Goal: Find specific page/section: Find specific page/section

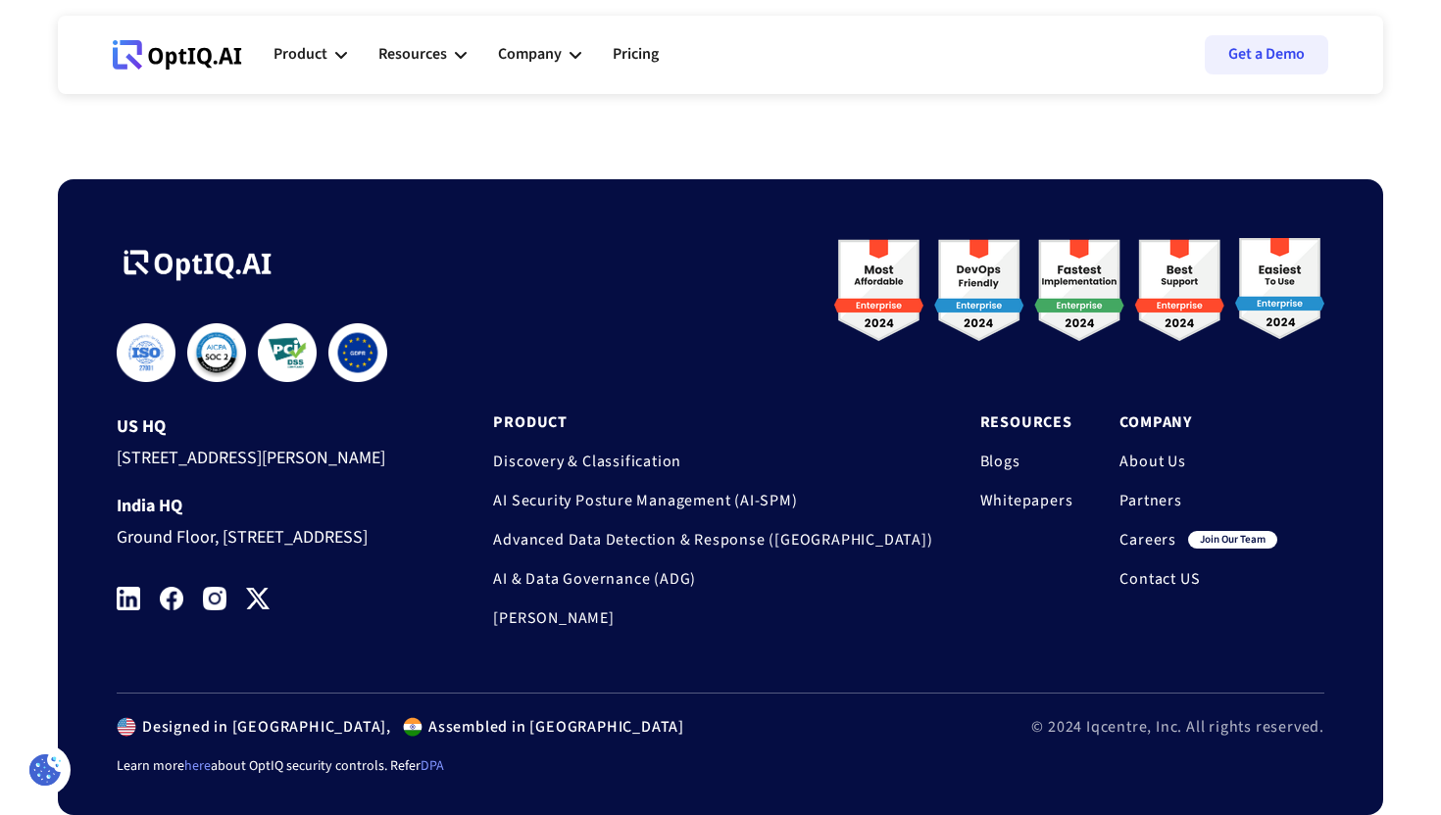
scroll to position [6530, 0]
click at [427, 765] on link "DPA" at bounding box center [432, 767] width 24 height 20
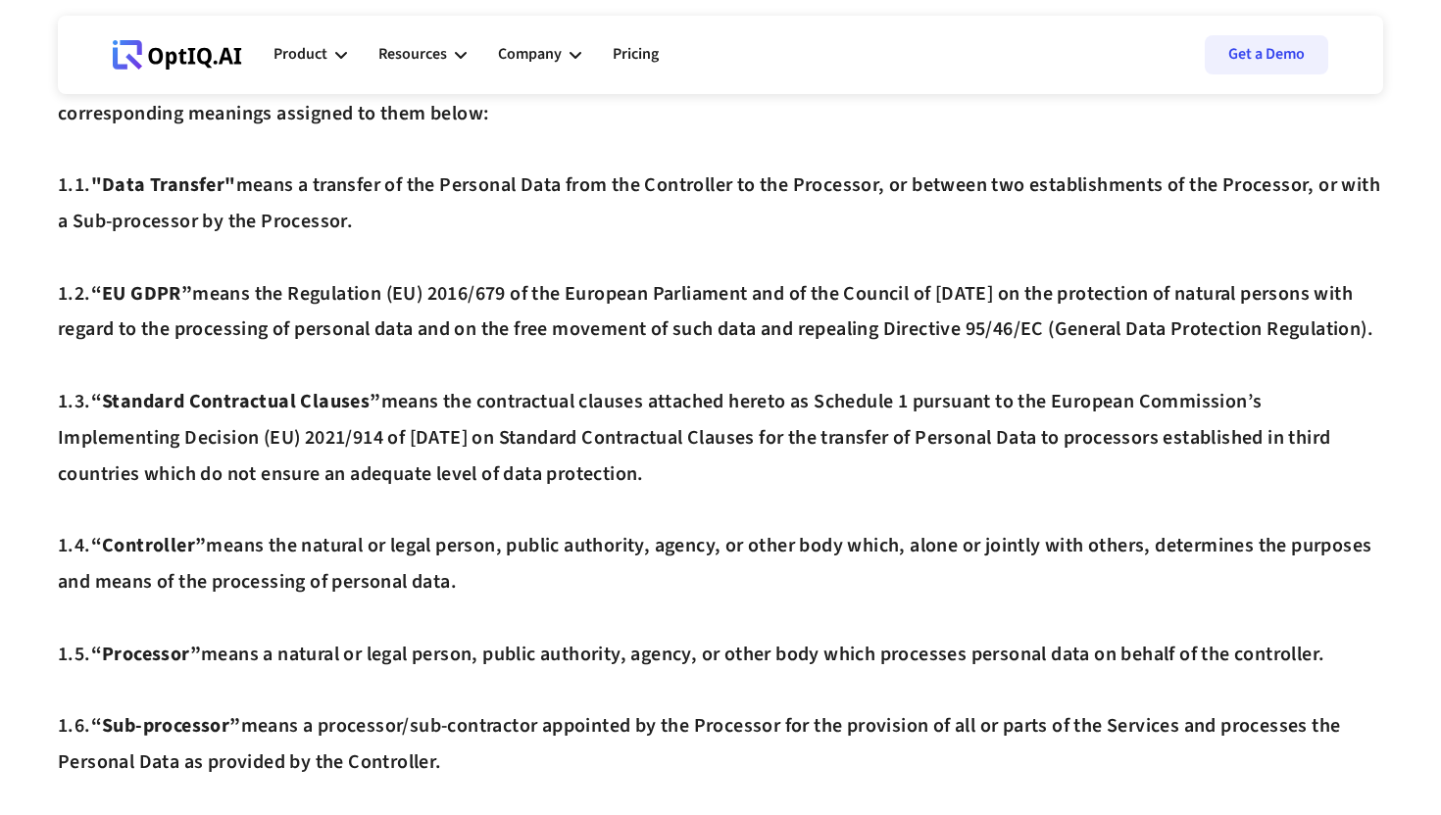
scroll to position [655, 0]
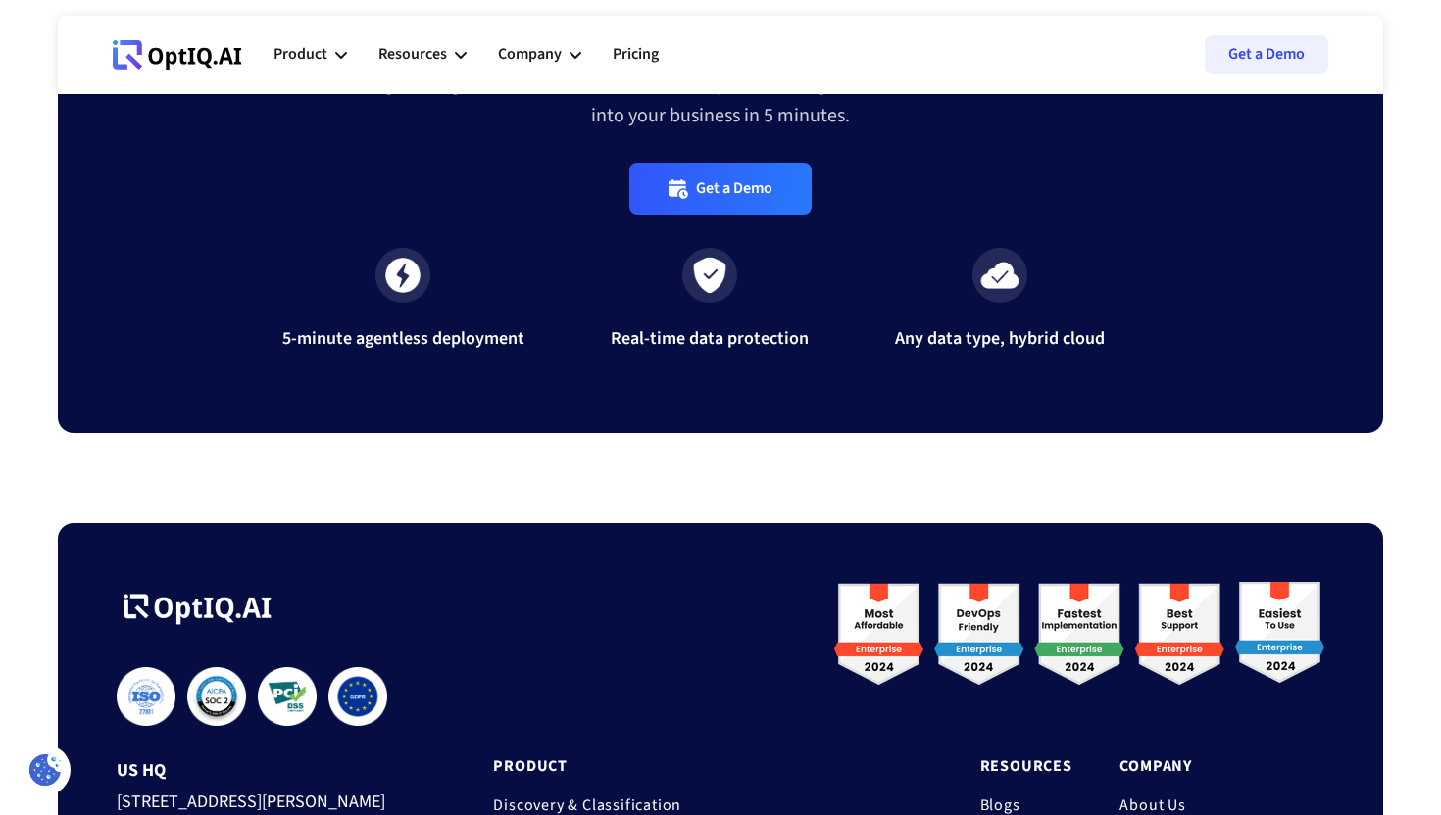
scroll to position [6530, 0]
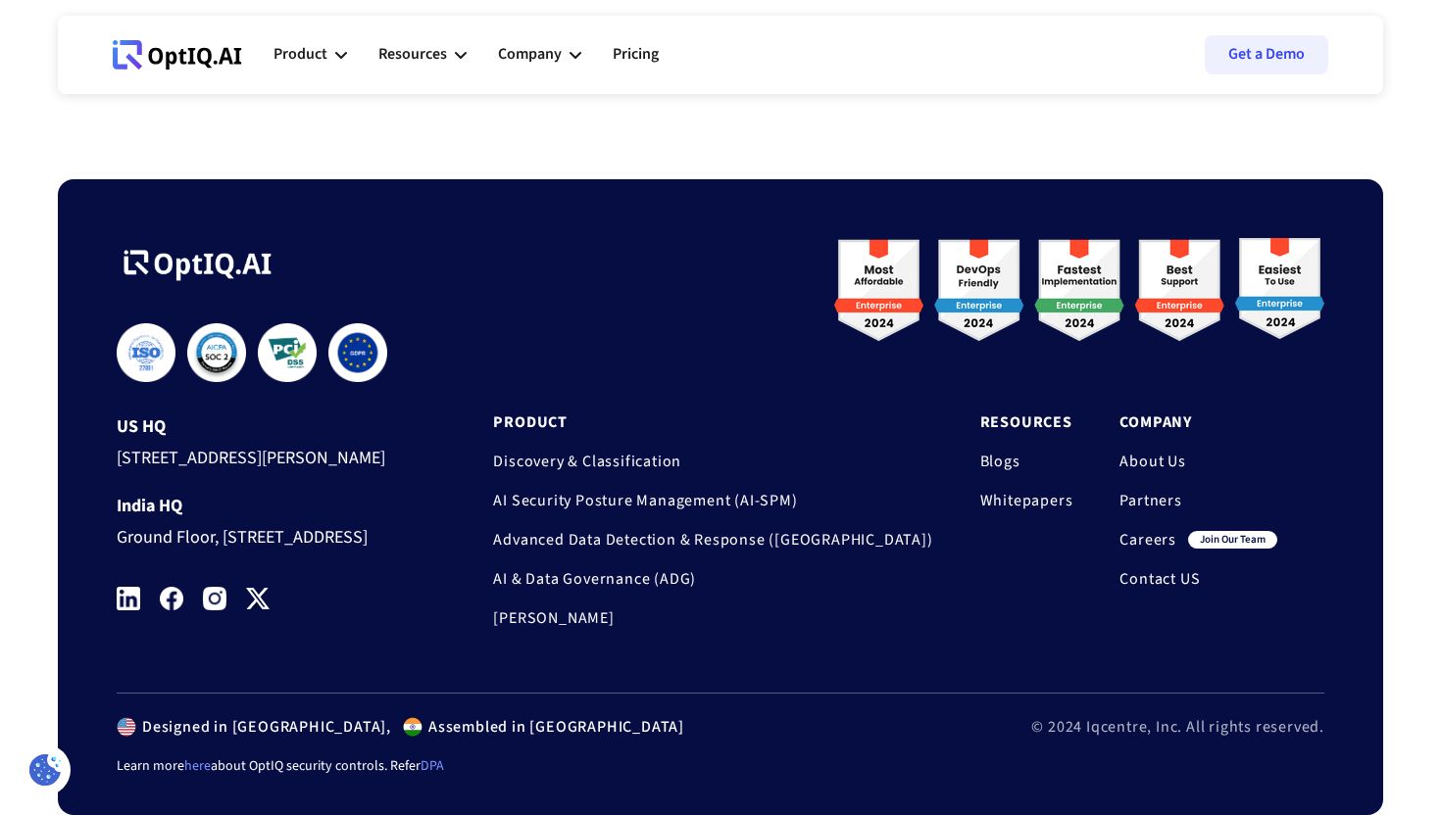
click at [196, 771] on link "here" at bounding box center [197, 767] width 26 height 20
click at [427, 766] on link "DPA" at bounding box center [432, 767] width 24 height 20
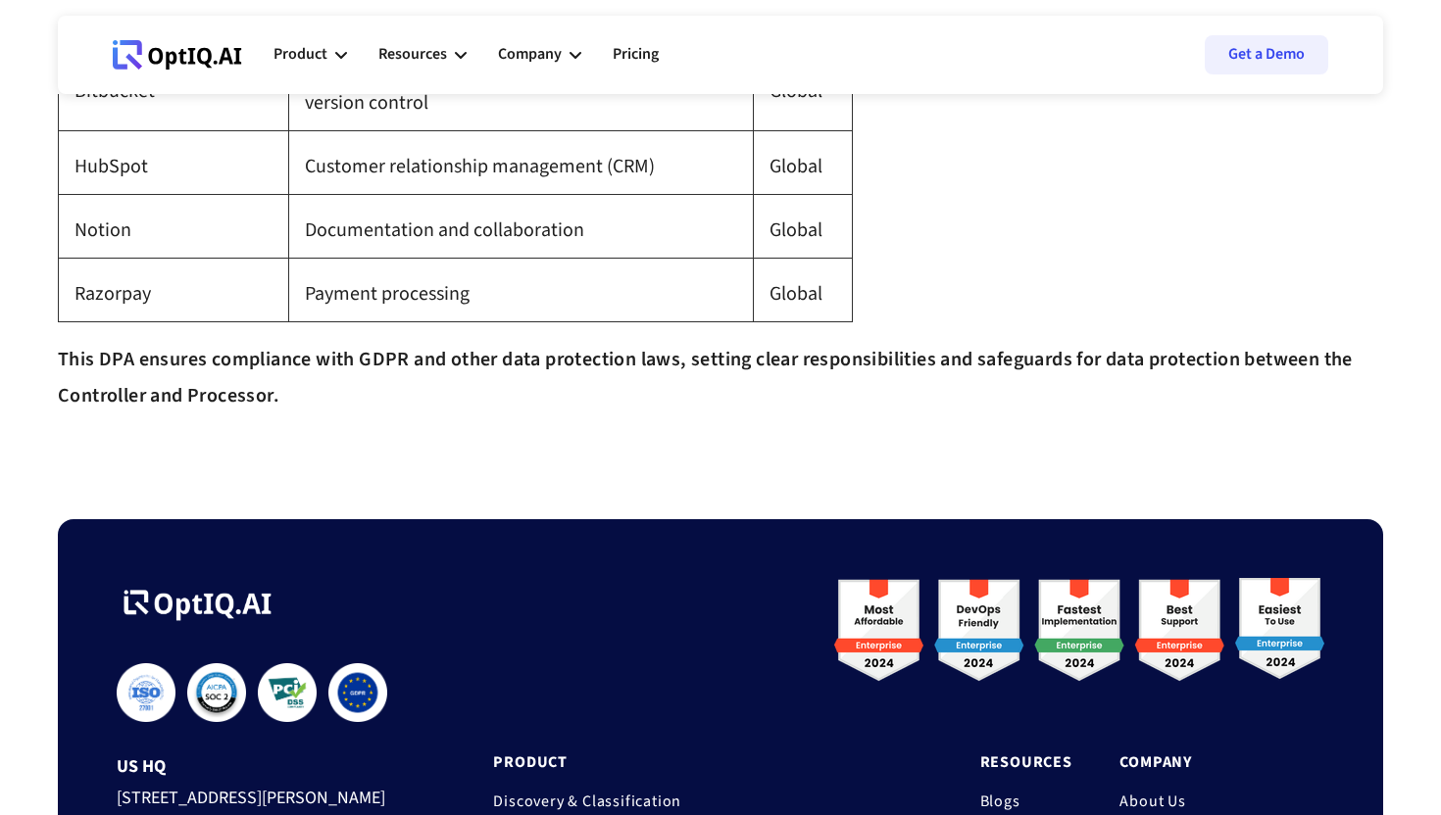
scroll to position [3726, 0]
